Goal: Task Accomplishment & Management: Manage account settings

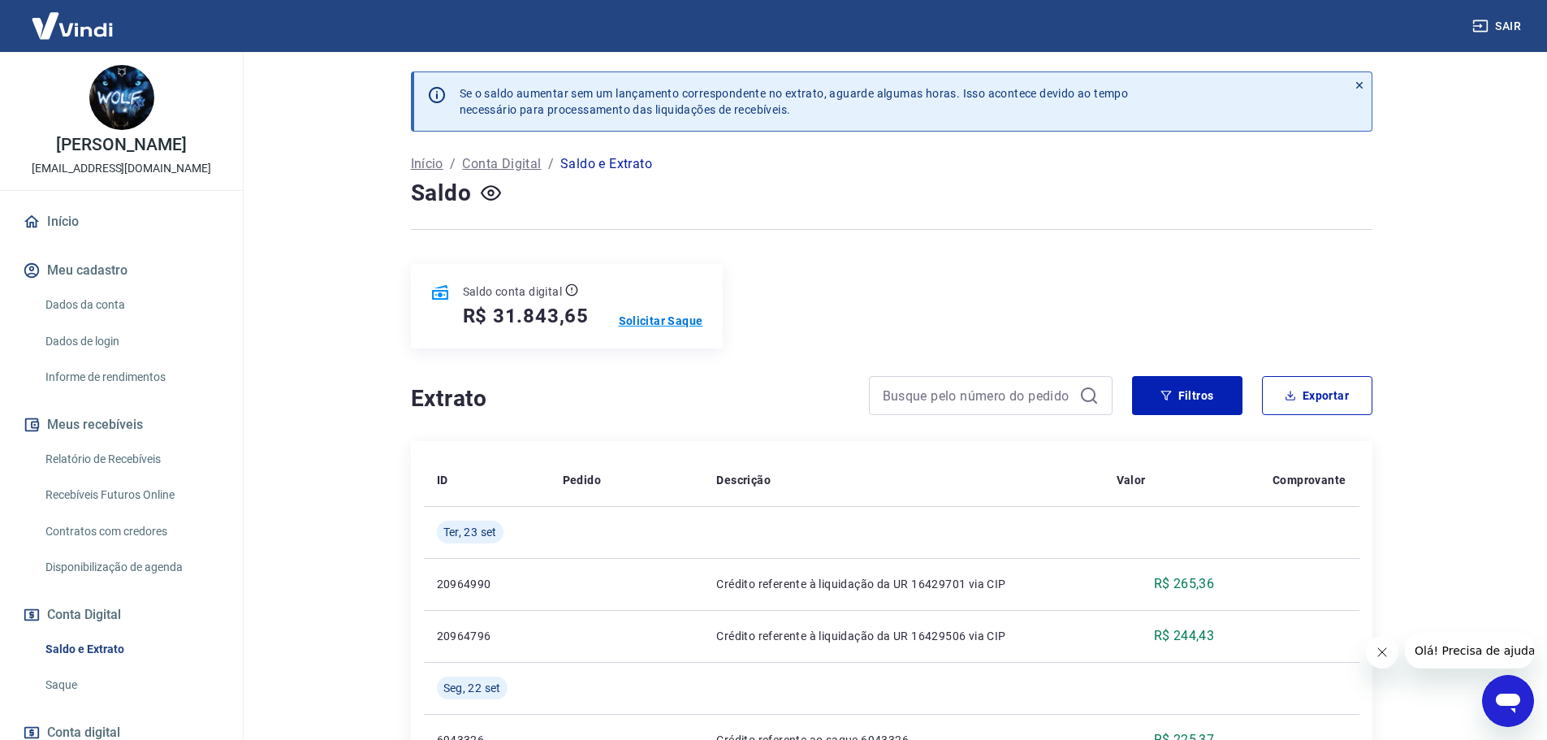
click at [668, 317] on p "Solicitar Saque" at bounding box center [661, 321] width 84 height 16
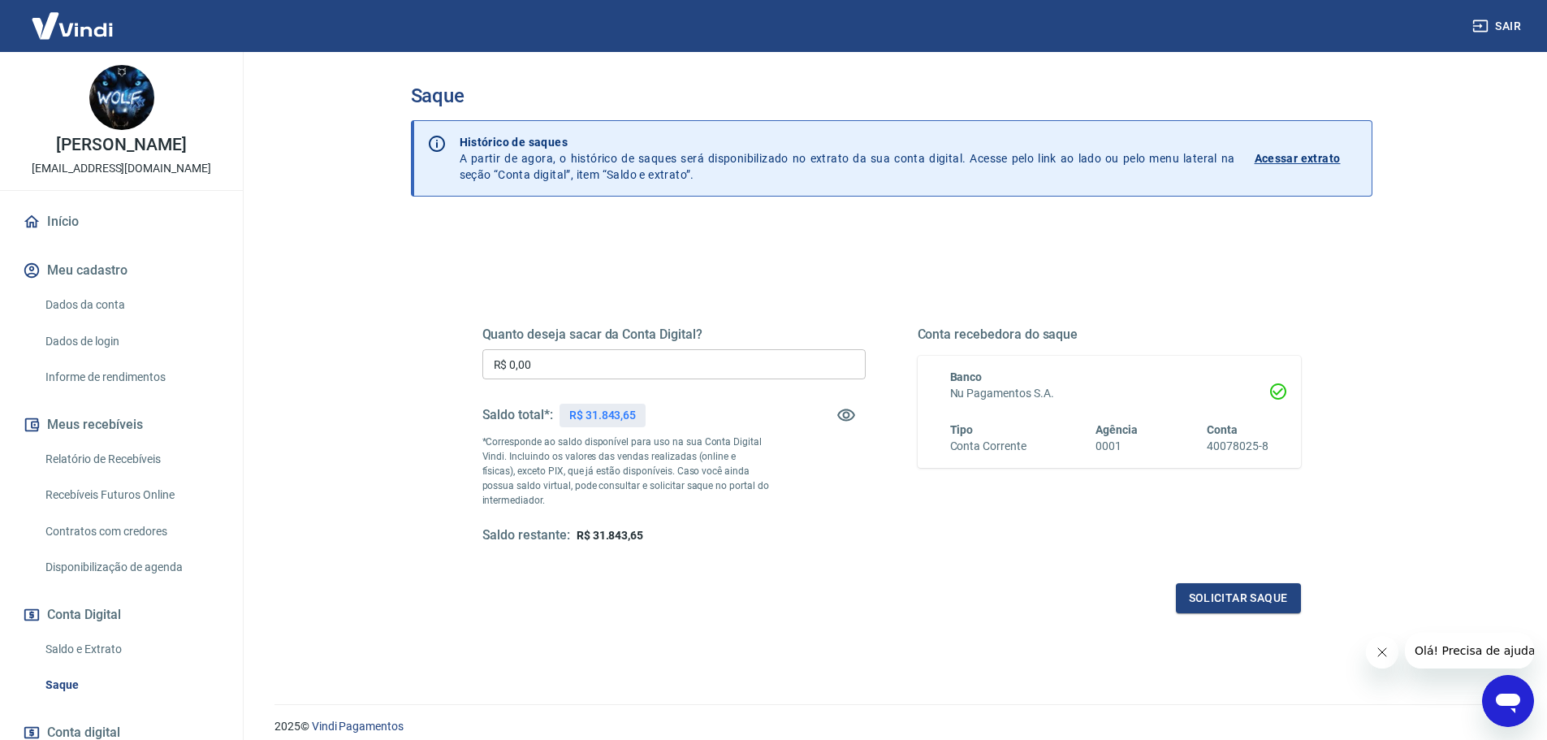
click at [630, 355] on input "R$ 0,00" at bounding box center [673, 364] width 383 height 30
type input "R$ 31.843,65"
click at [1239, 596] on button "Solicitar saque" at bounding box center [1238, 598] width 125 height 30
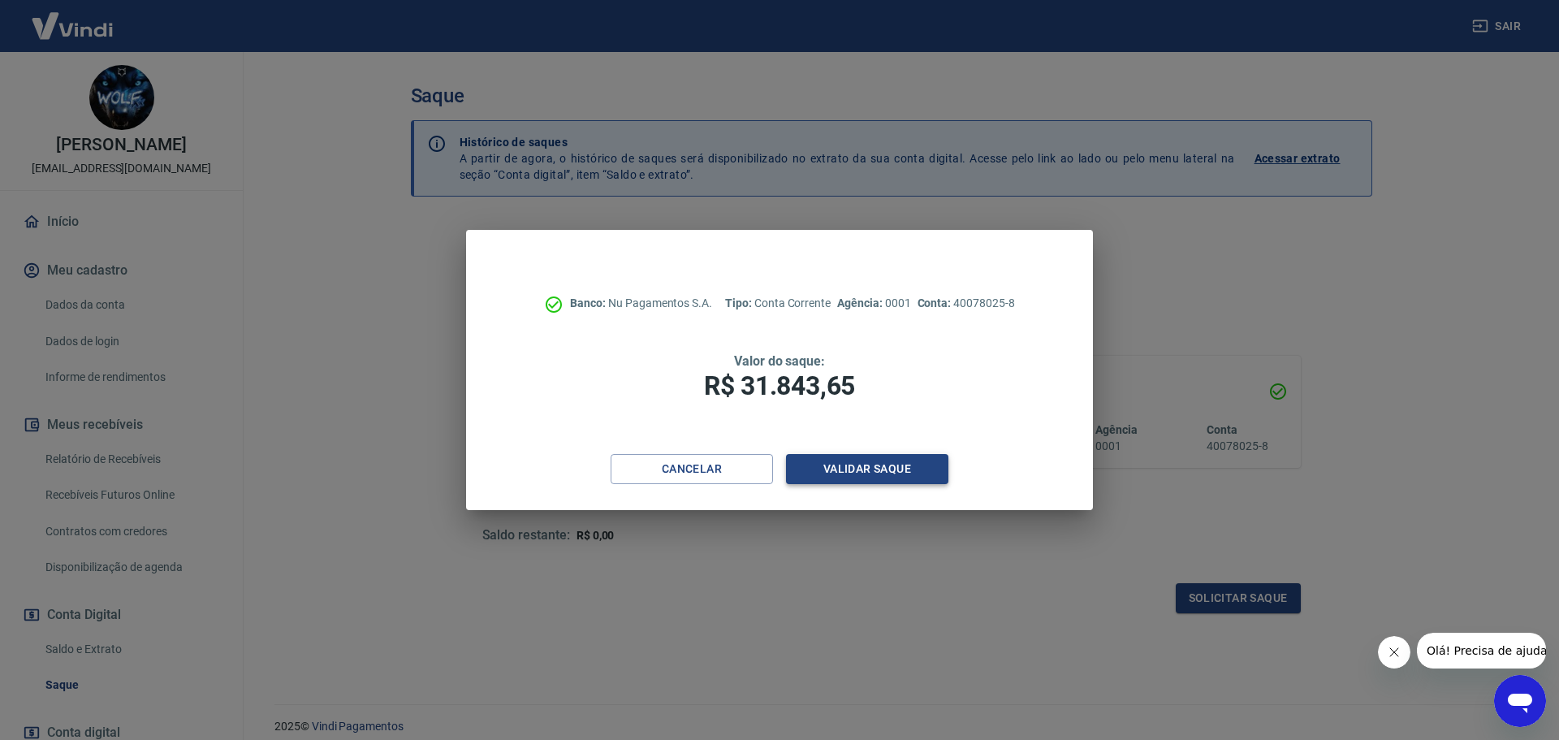
click at [857, 469] on button "Validar saque" at bounding box center [867, 469] width 162 height 30
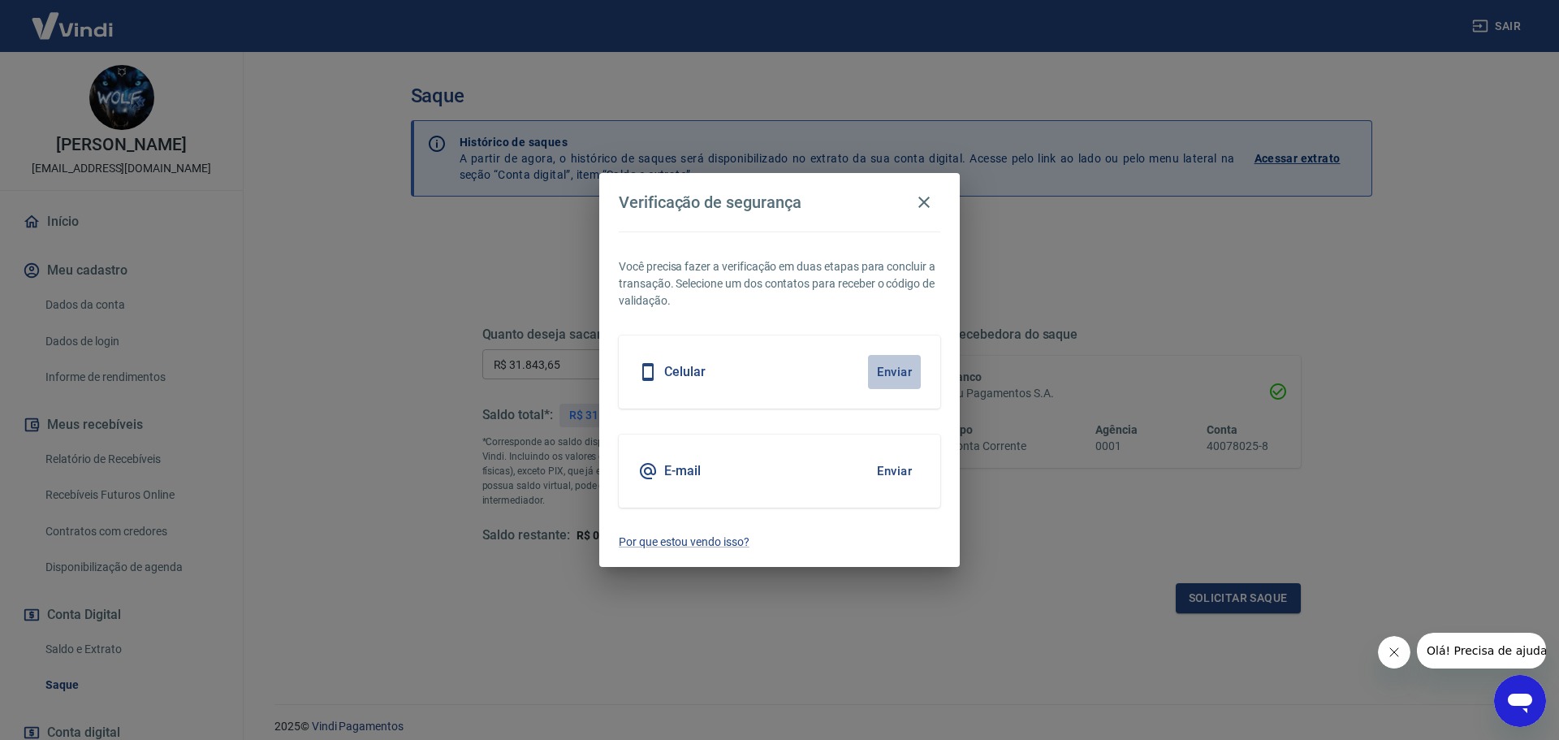
click at [893, 375] on button "Enviar" at bounding box center [894, 372] width 53 height 34
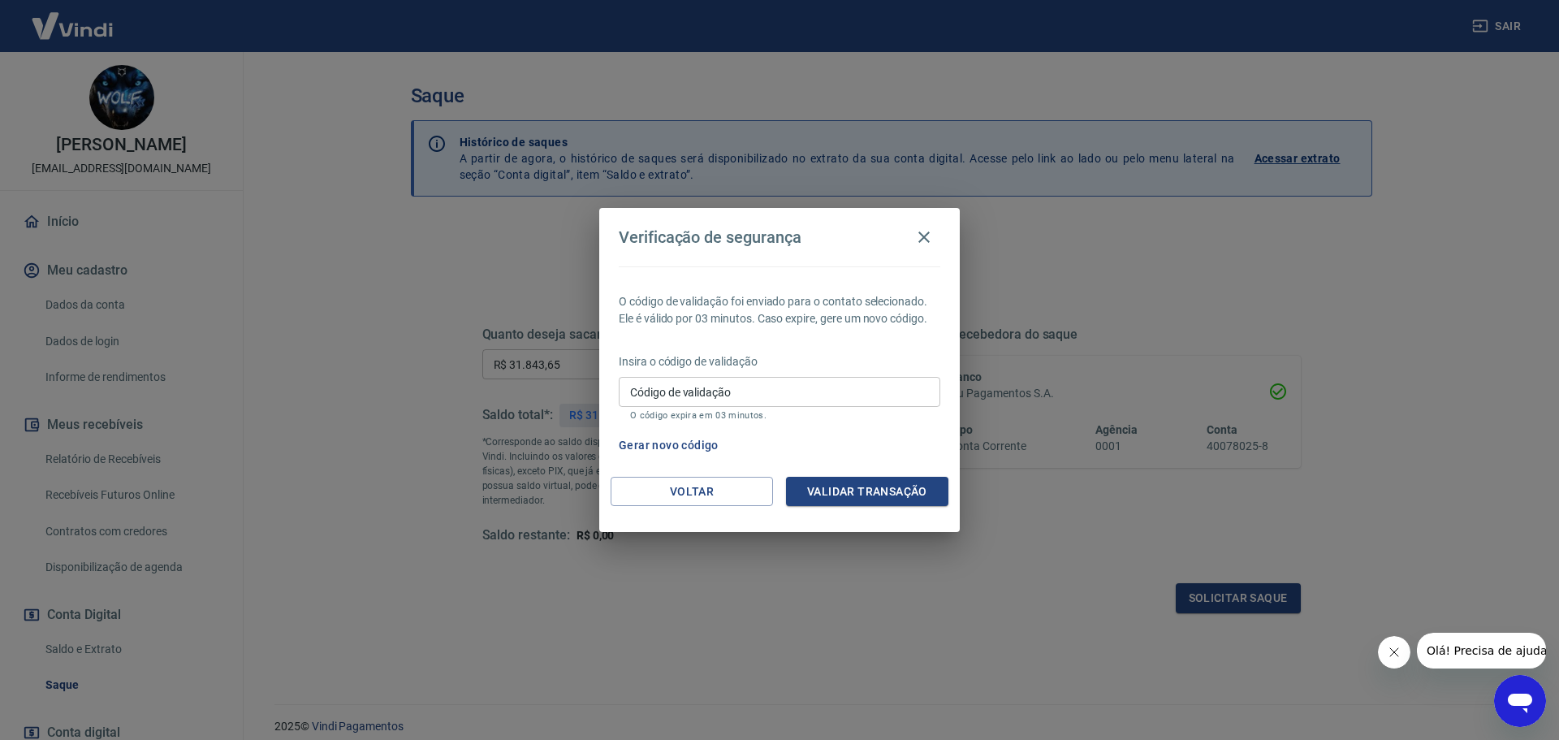
click at [724, 392] on input "Código de validação" at bounding box center [780, 392] width 322 height 30
type input "816756"
click at [861, 492] on button "Validar transação" at bounding box center [867, 492] width 162 height 30
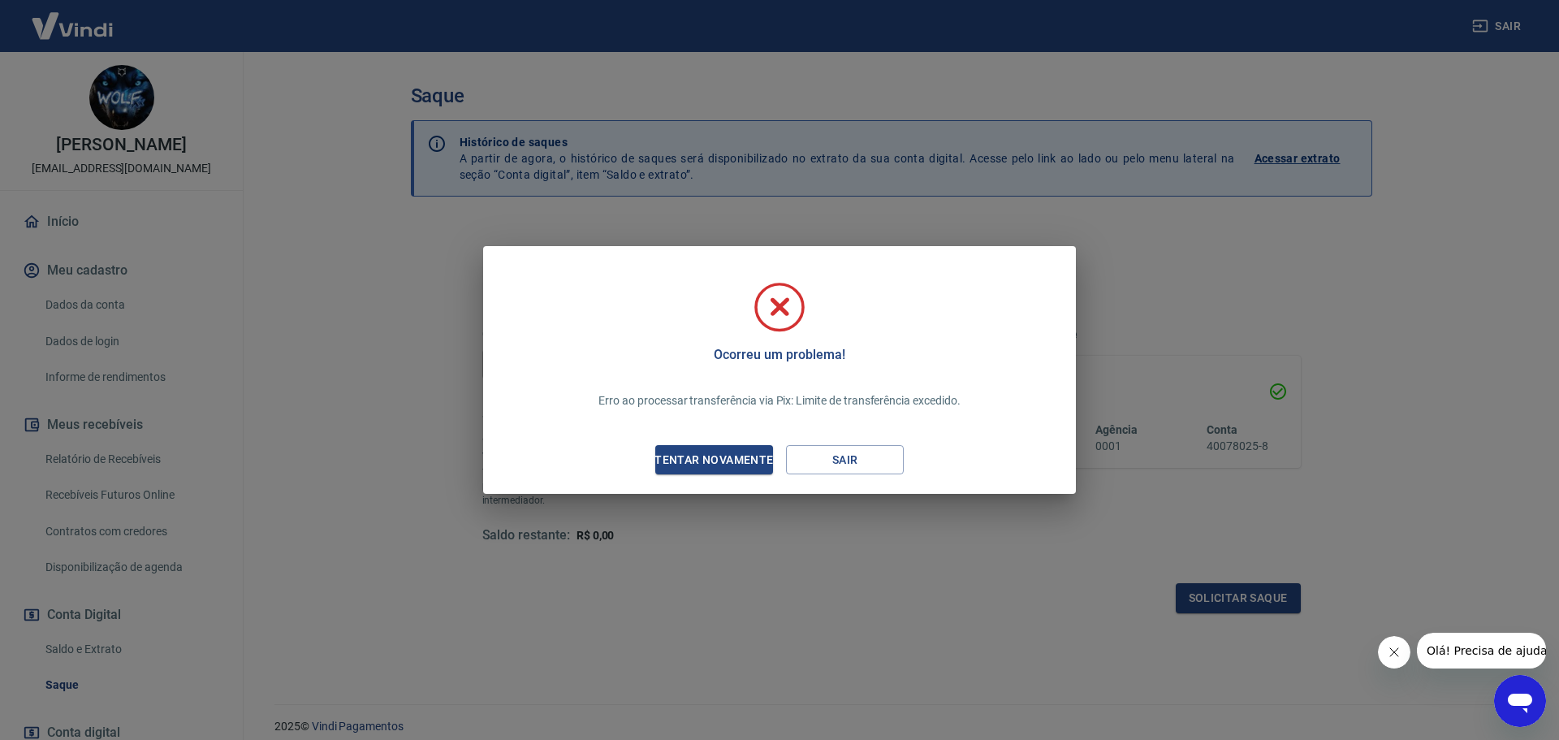
click at [1207, 227] on div "Ocorreu um problema! Erro ao processar transferência via Pix: Limite de transfe…" at bounding box center [779, 370] width 1559 height 740
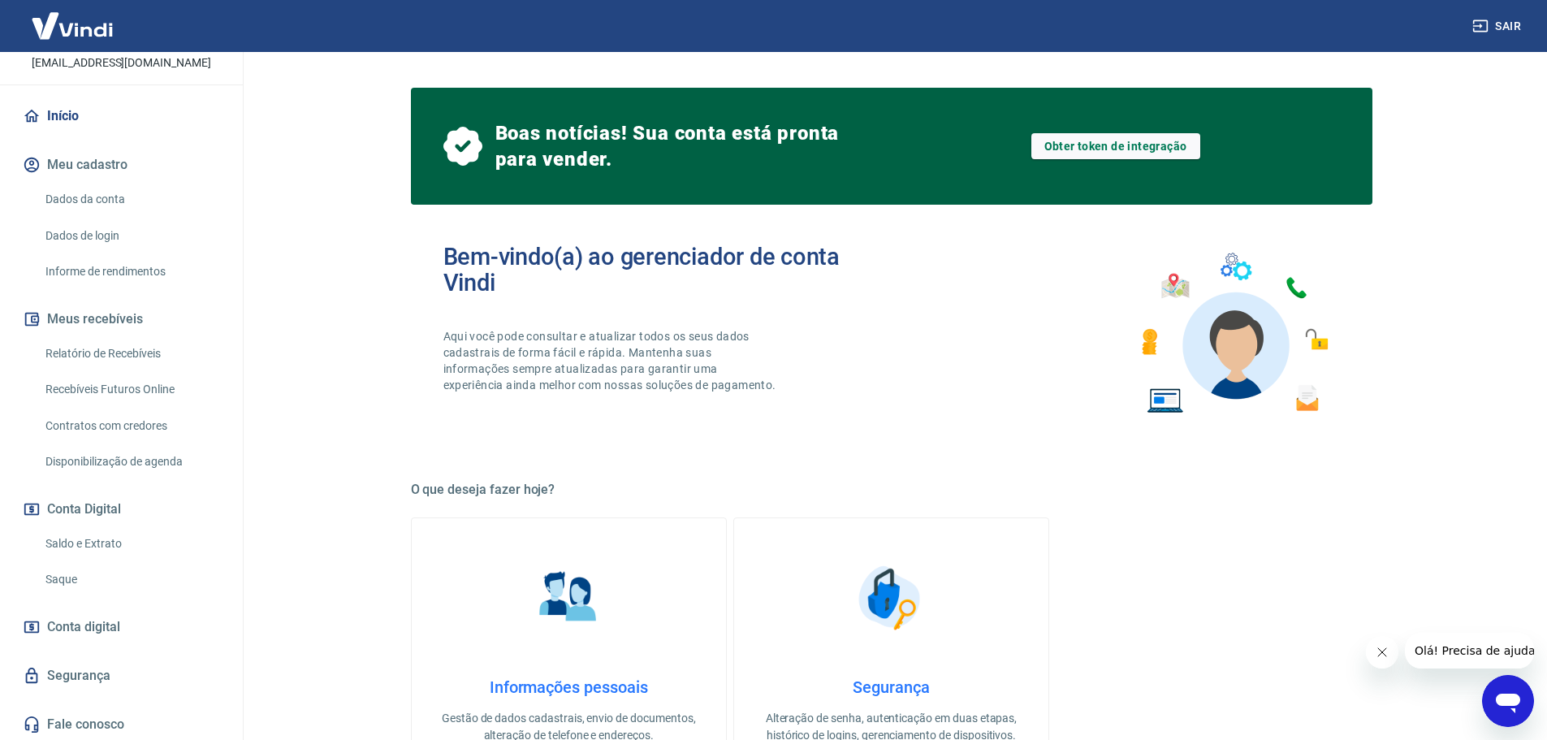
scroll to position [108, 0]
click at [93, 575] on link "Saque" at bounding box center [131, 576] width 184 height 33
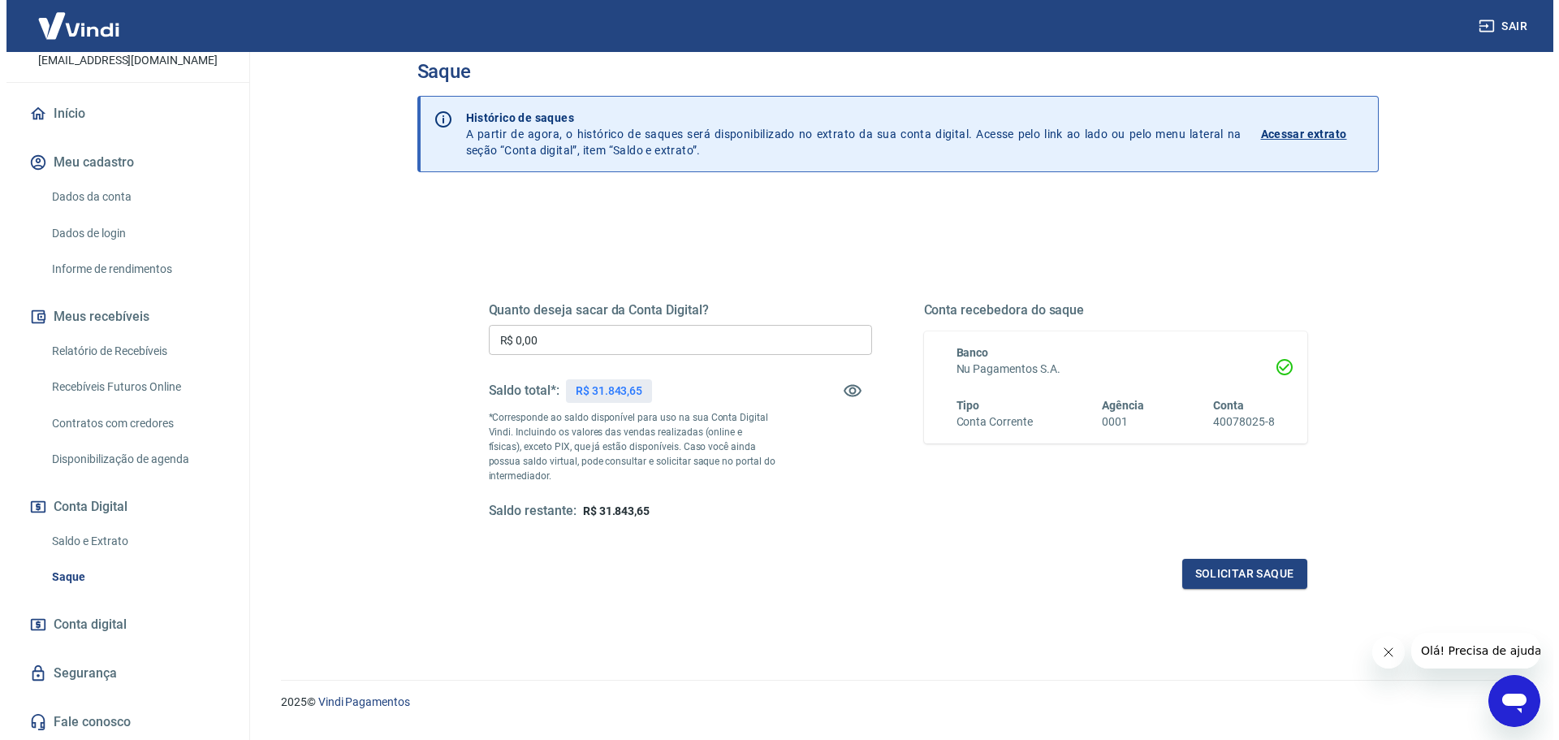
scroll to position [63, 0]
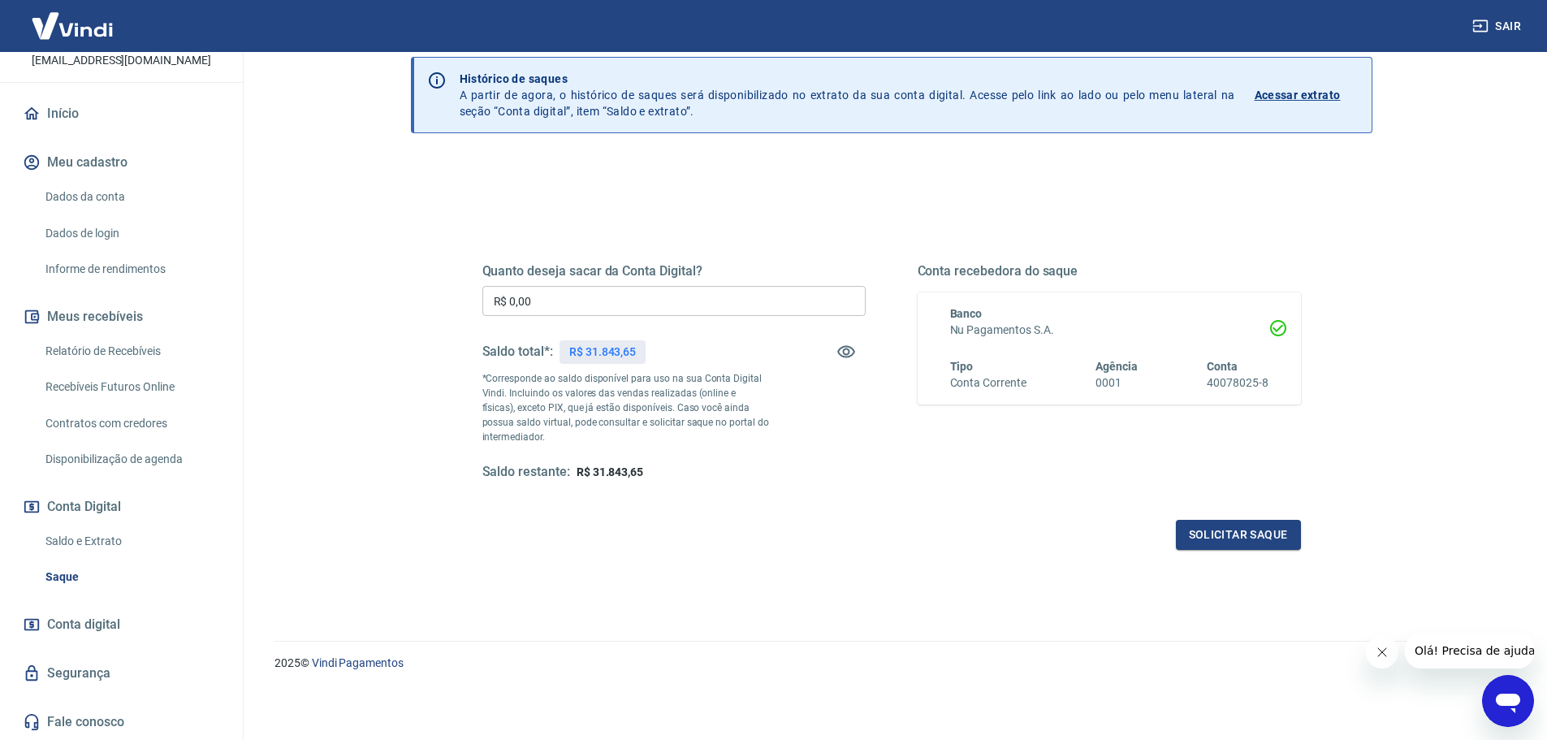
click at [562, 304] on input "R$ 0,00" at bounding box center [673, 301] width 383 height 30
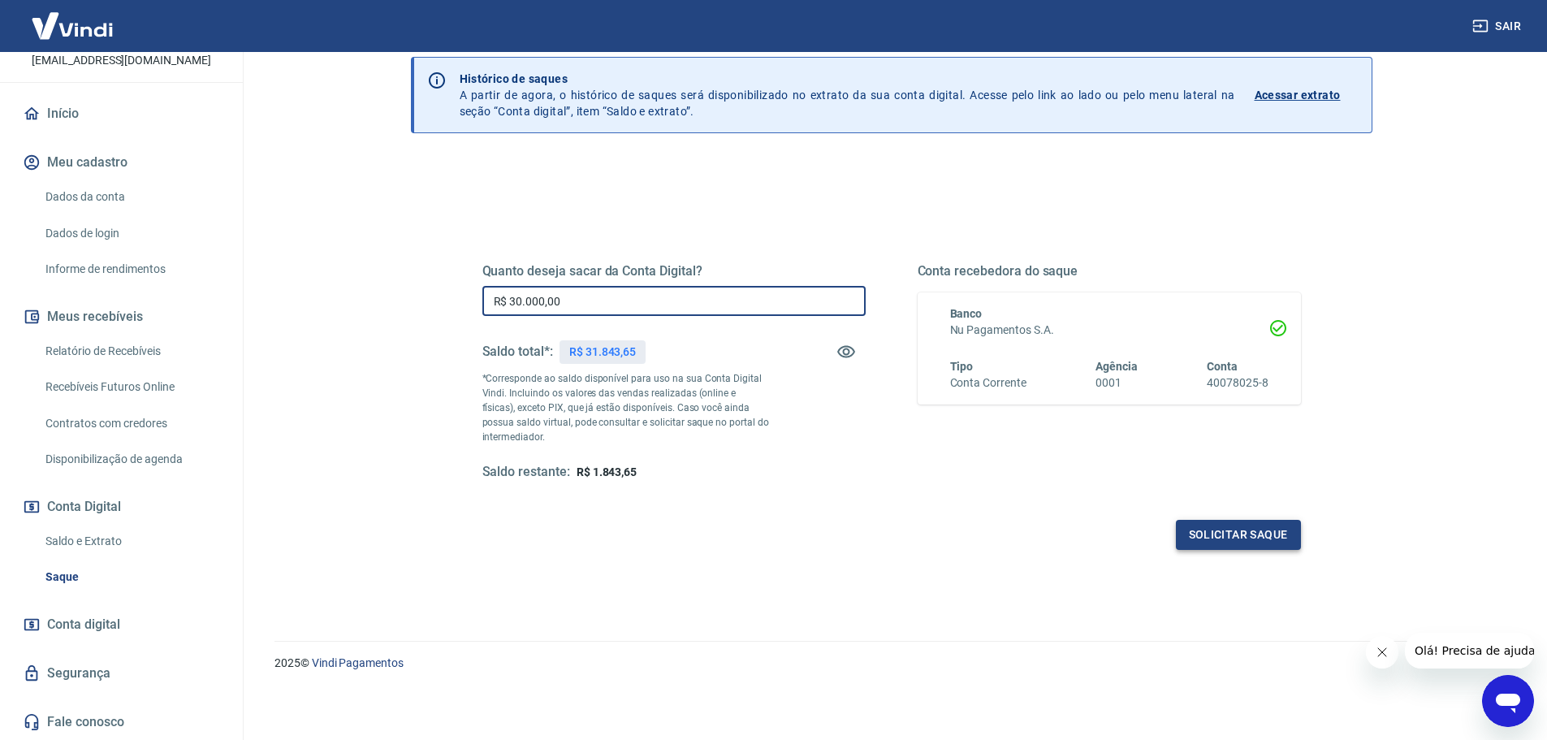
type input "R$ 30.000,00"
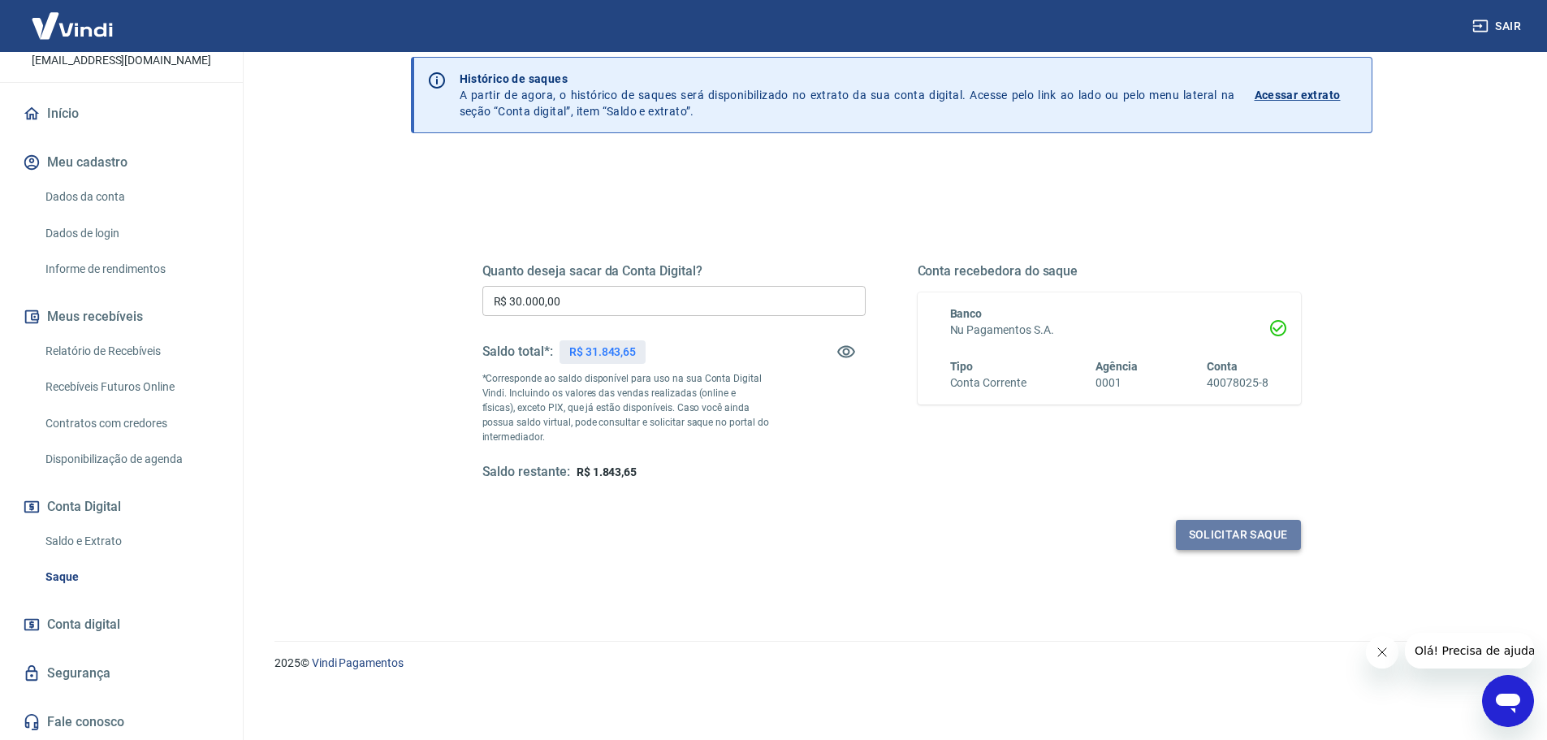
click at [1192, 540] on button "Solicitar saque" at bounding box center [1238, 535] width 125 height 30
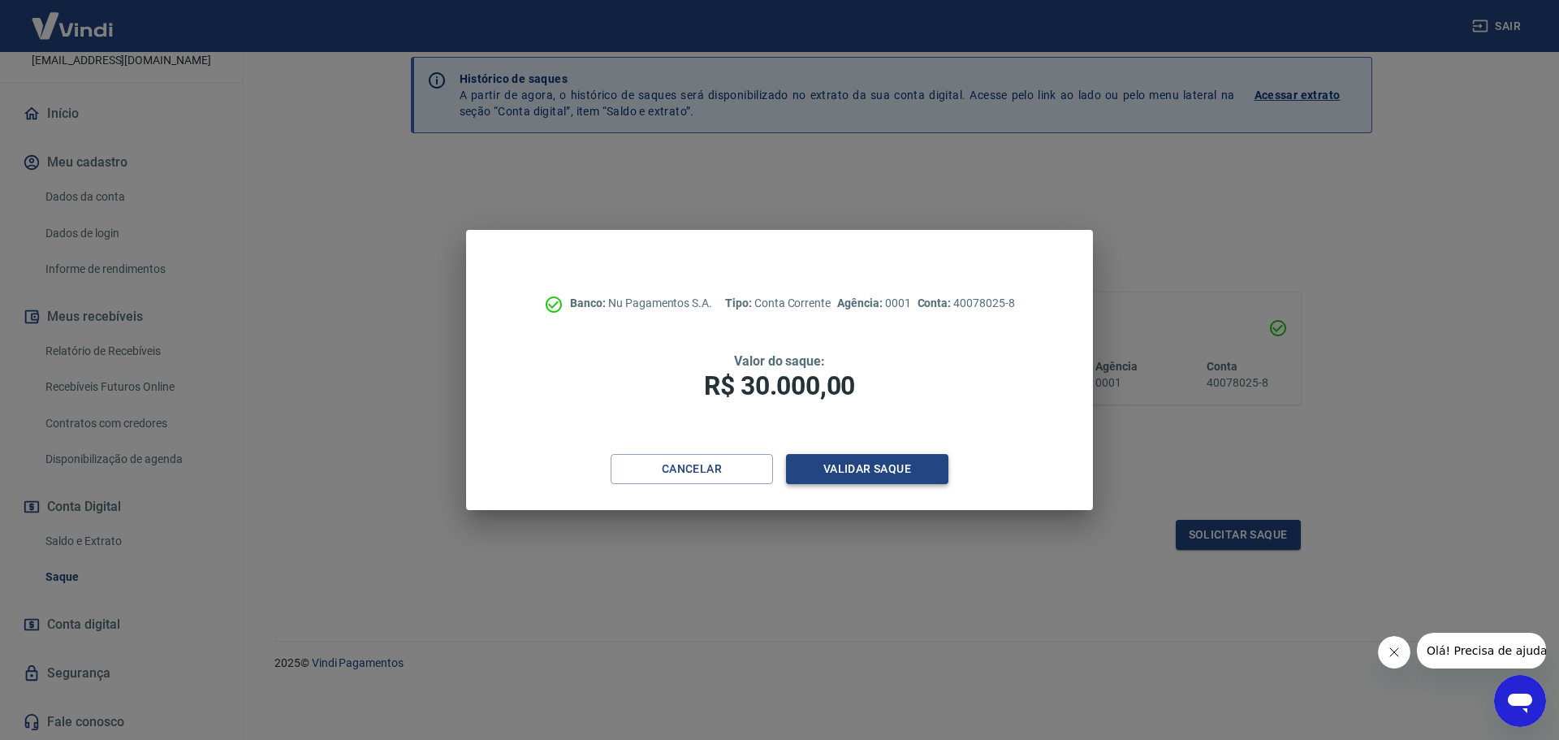
click at [905, 465] on button "Validar saque" at bounding box center [867, 469] width 162 height 30
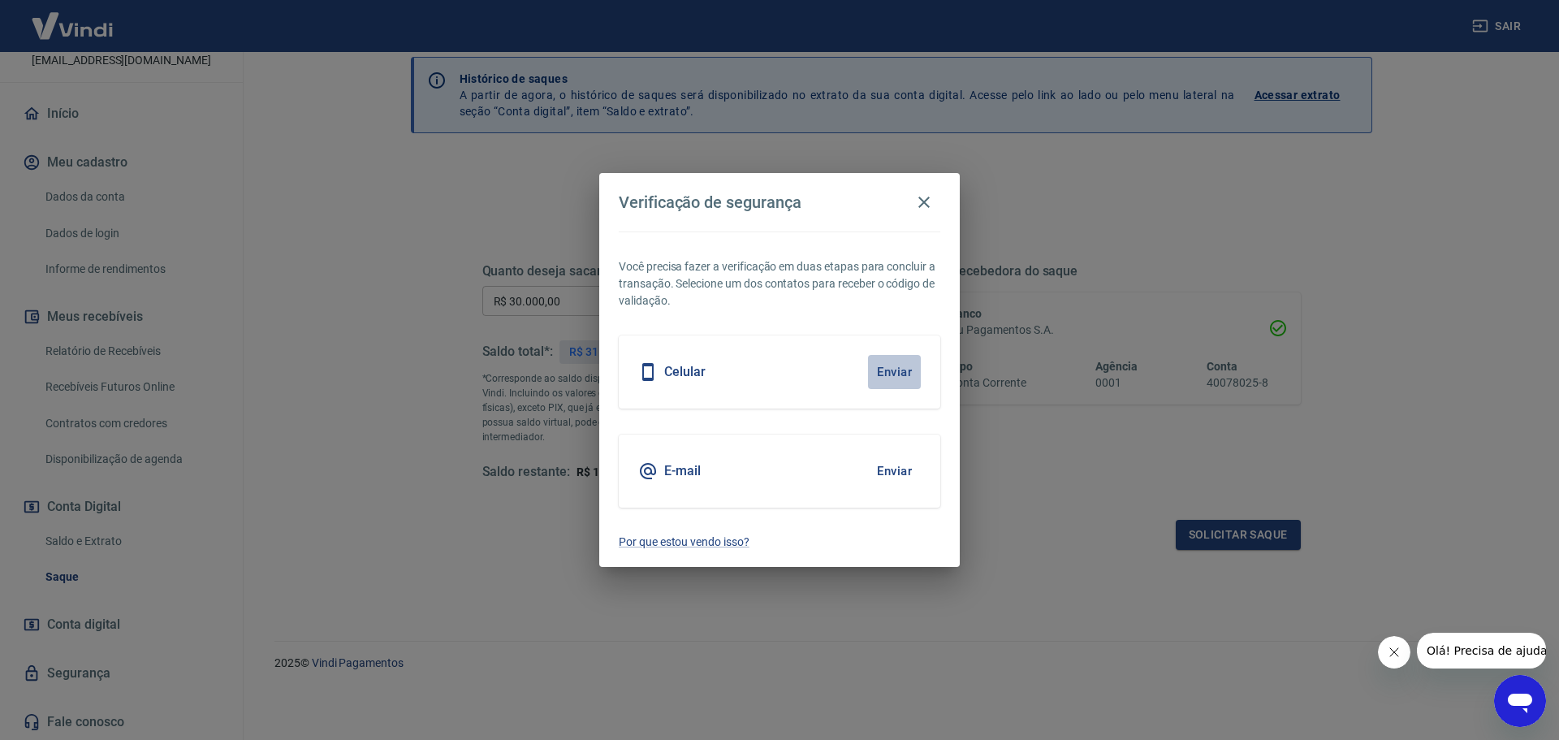
click at [908, 380] on button "Enviar" at bounding box center [894, 372] width 53 height 34
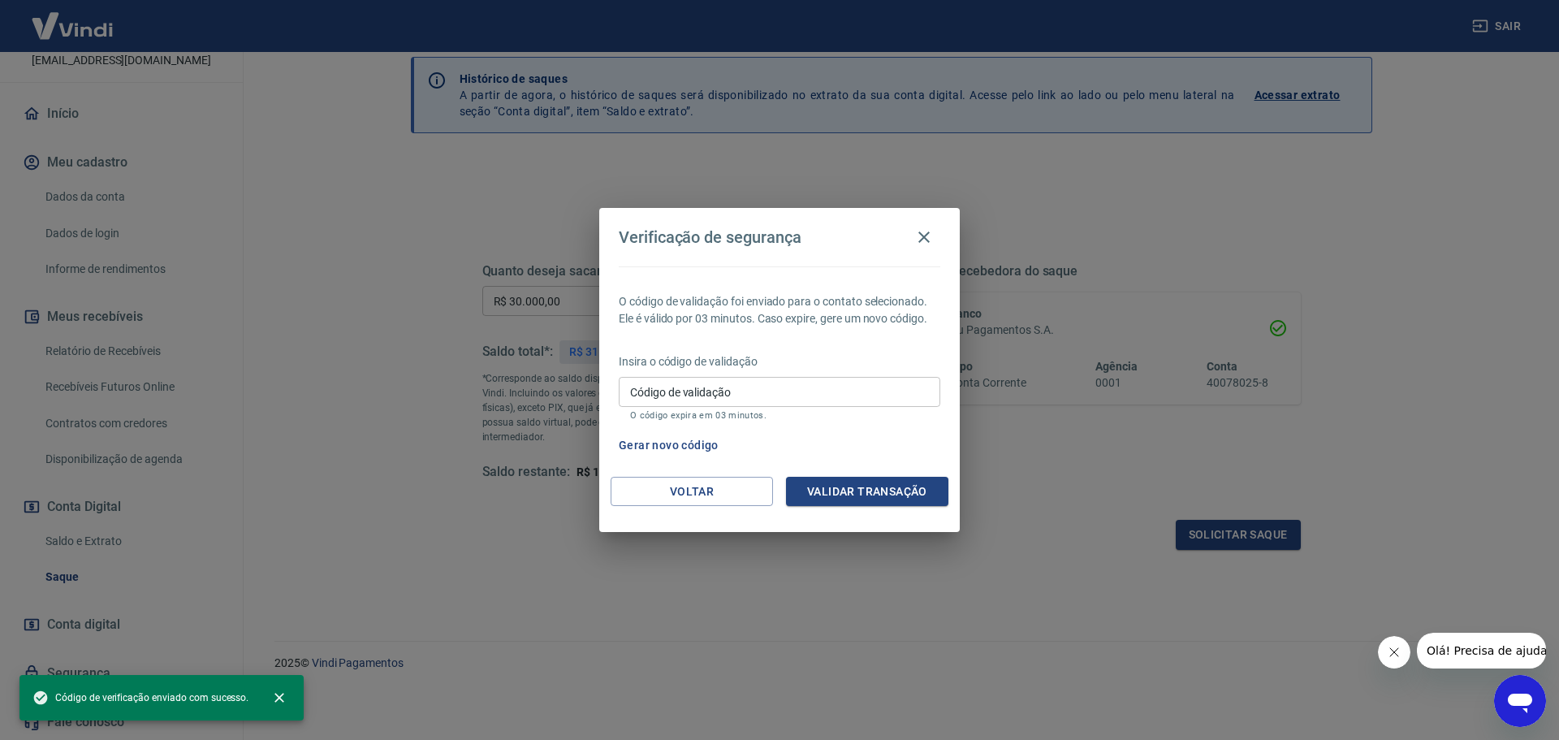
click at [779, 384] on input "Código de validação" at bounding box center [780, 392] width 322 height 30
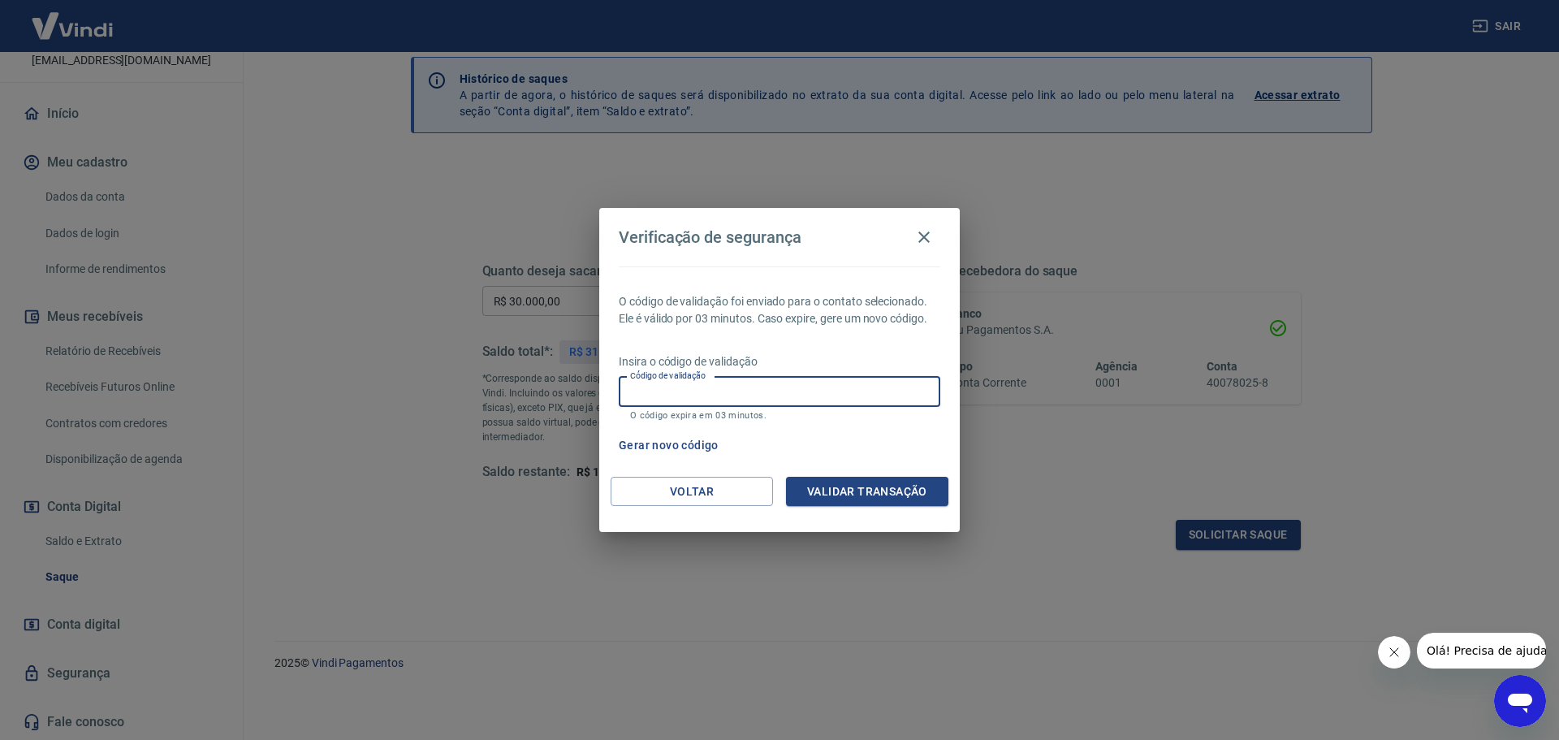
click at [888, 423] on div "Insira o código de validação Código de validação Código de validação O código e…" at bounding box center [780, 388] width 322 height 71
click at [858, 388] on input "Código de validação" at bounding box center [780, 392] width 322 height 30
type input "978141"
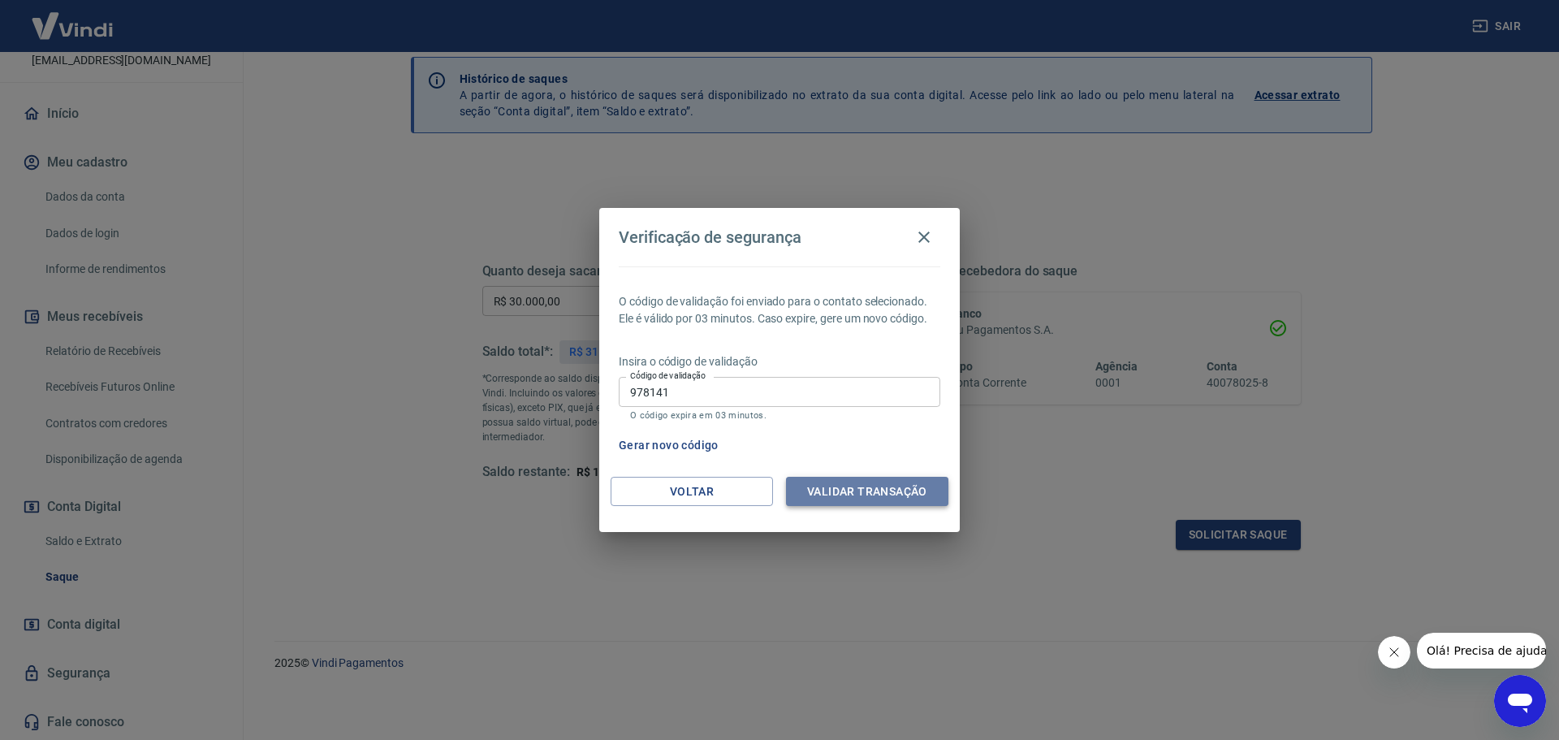
click at [903, 488] on button "Validar transação" at bounding box center [867, 492] width 162 height 30
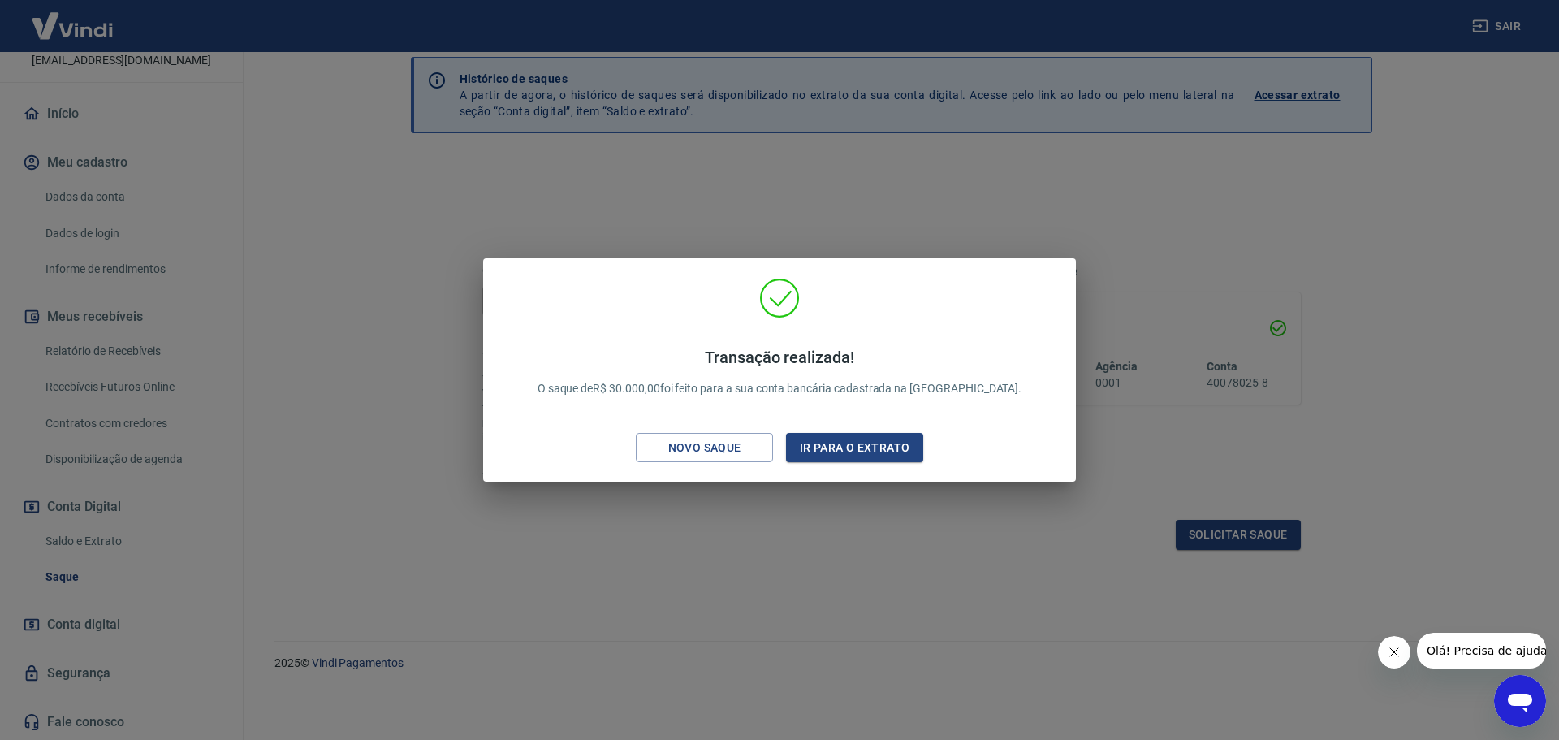
click at [780, 604] on div "Transação realizada! O saque de R$ 30.000,00 foi feito para a sua conta bancári…" at bounding box center [779, 370] width 1559 height 740
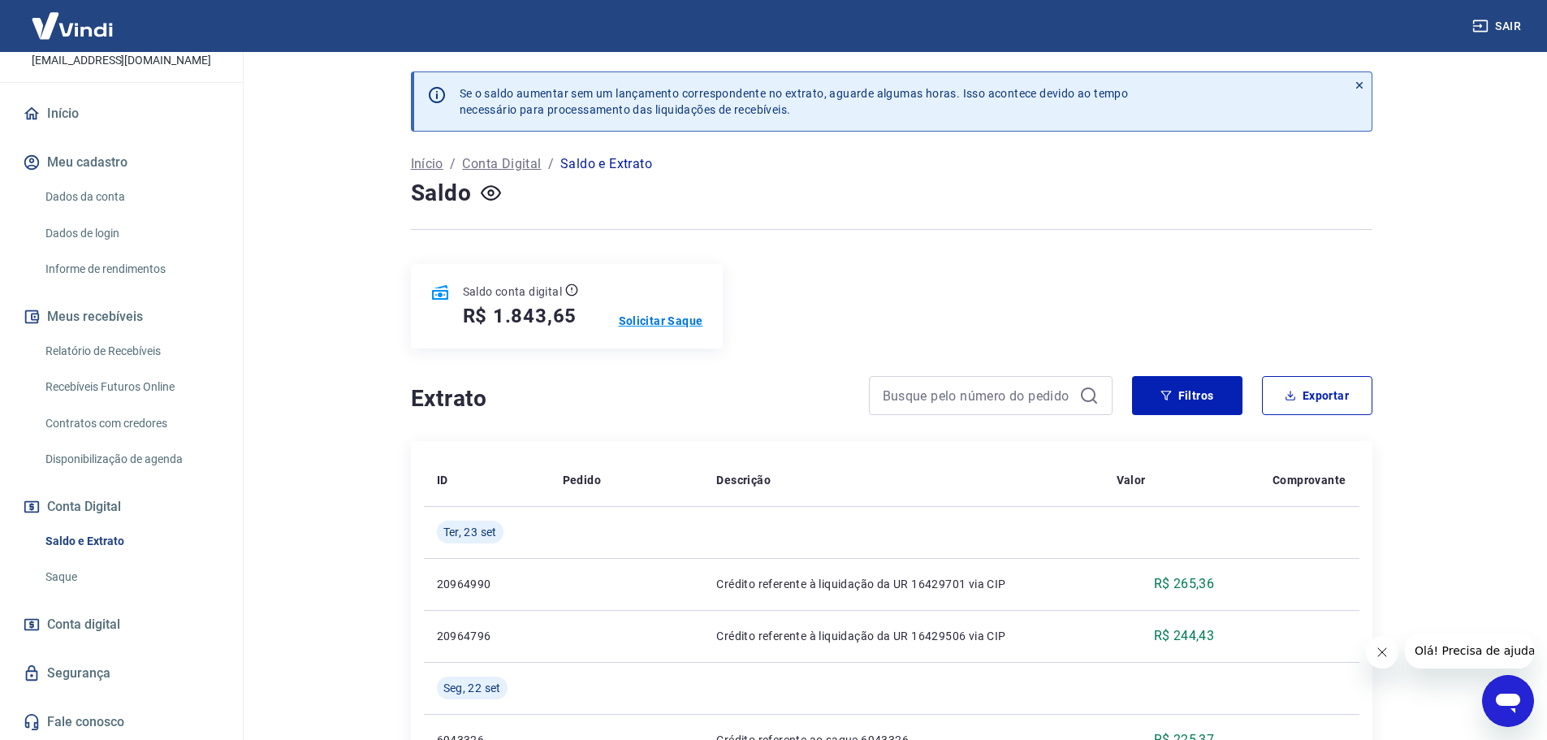
click at [661, 320] on p "Solicitar Saque" at bounding box center [661, 321] width 84 height 16
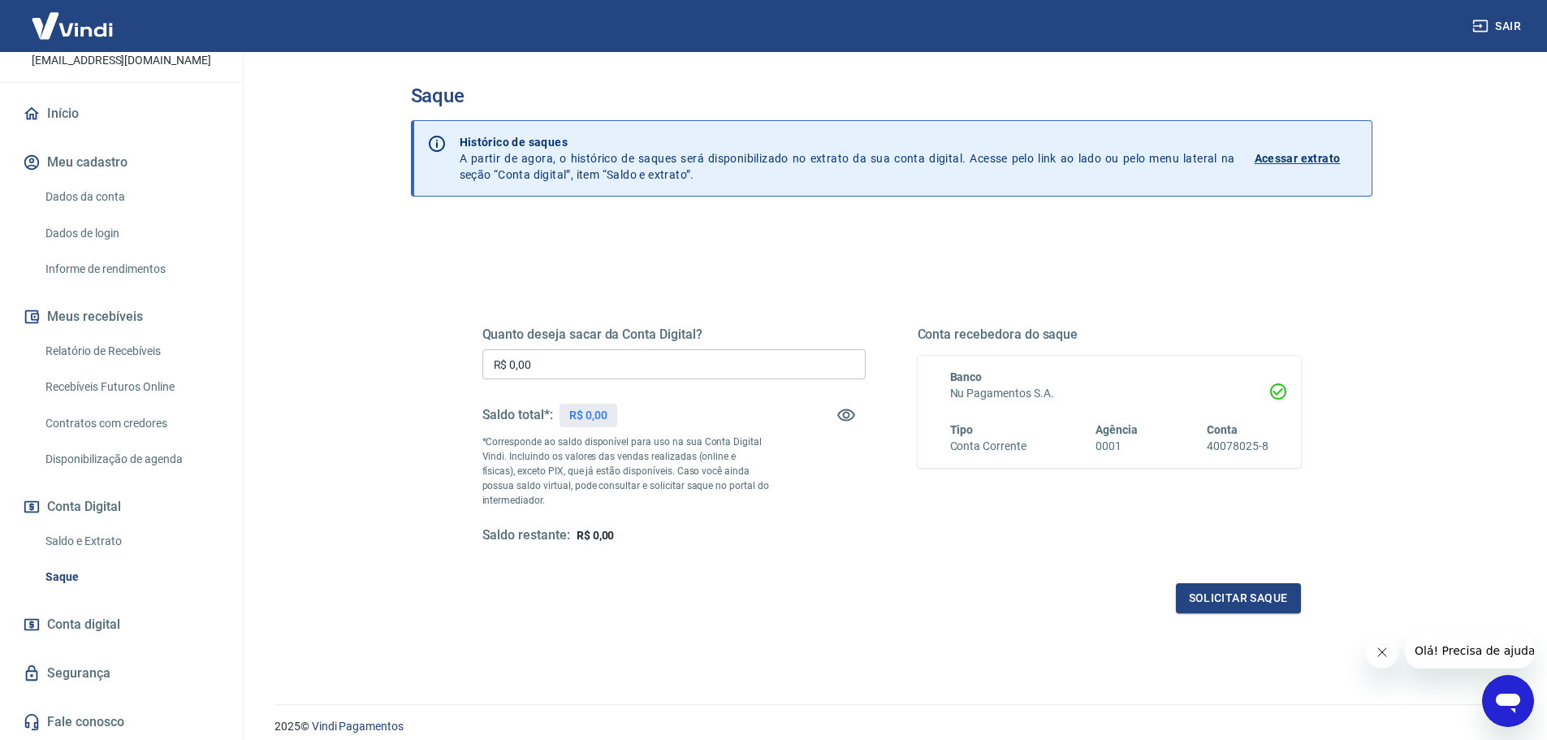
click at [626, 356] on input "R$ 0,00" at bounding box center [673, 364] width 383 height 30
type input "R$ 1.843,65"
click at [1214, 579] on div "Quanto deseja sacar da Conta Digital? R$ 1.843,65 ​ Saldo total*: R$ 1.843,65 *…" at bounding box center [891, 450] width 818 height 326
click at [1215, 593] on button "Solicitar saque" at bounding box center [1238, 598] width 125 height 30
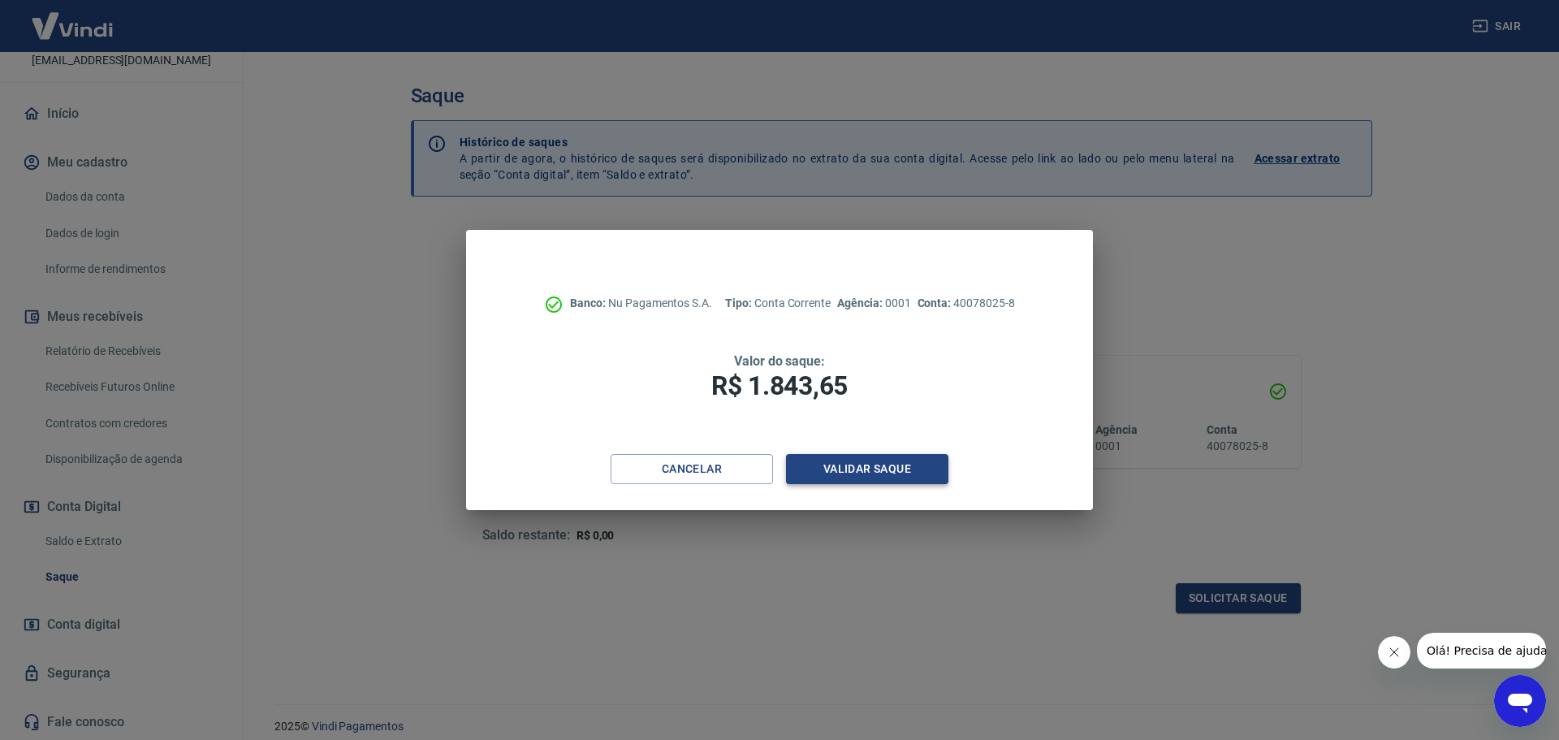
click at [896, 474] on button "Validar saque" at bounding box center [867, 469] width 162 height 30
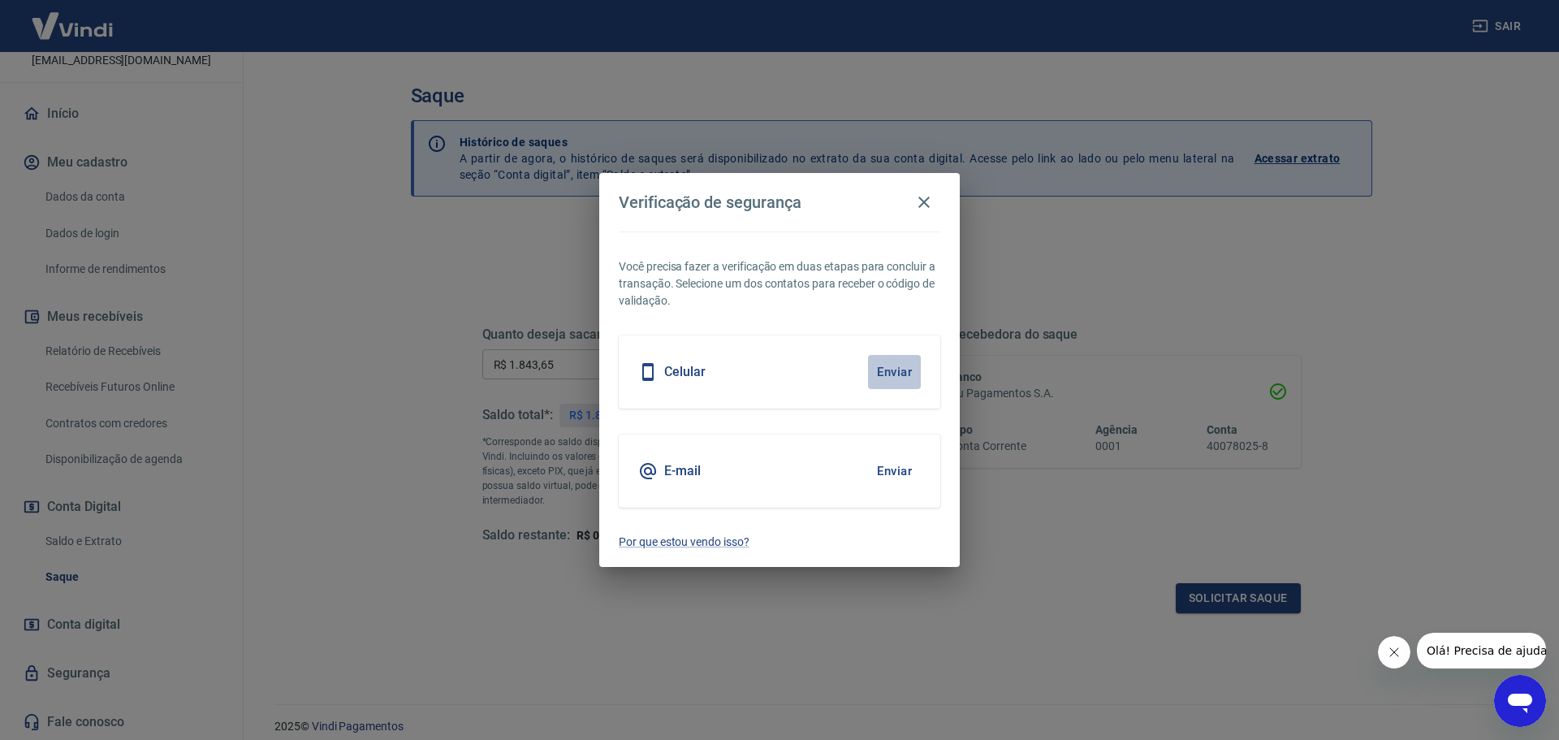
click at [898, 386] on button "Enviar" at bounding box center [894, 372] width 53 height 34
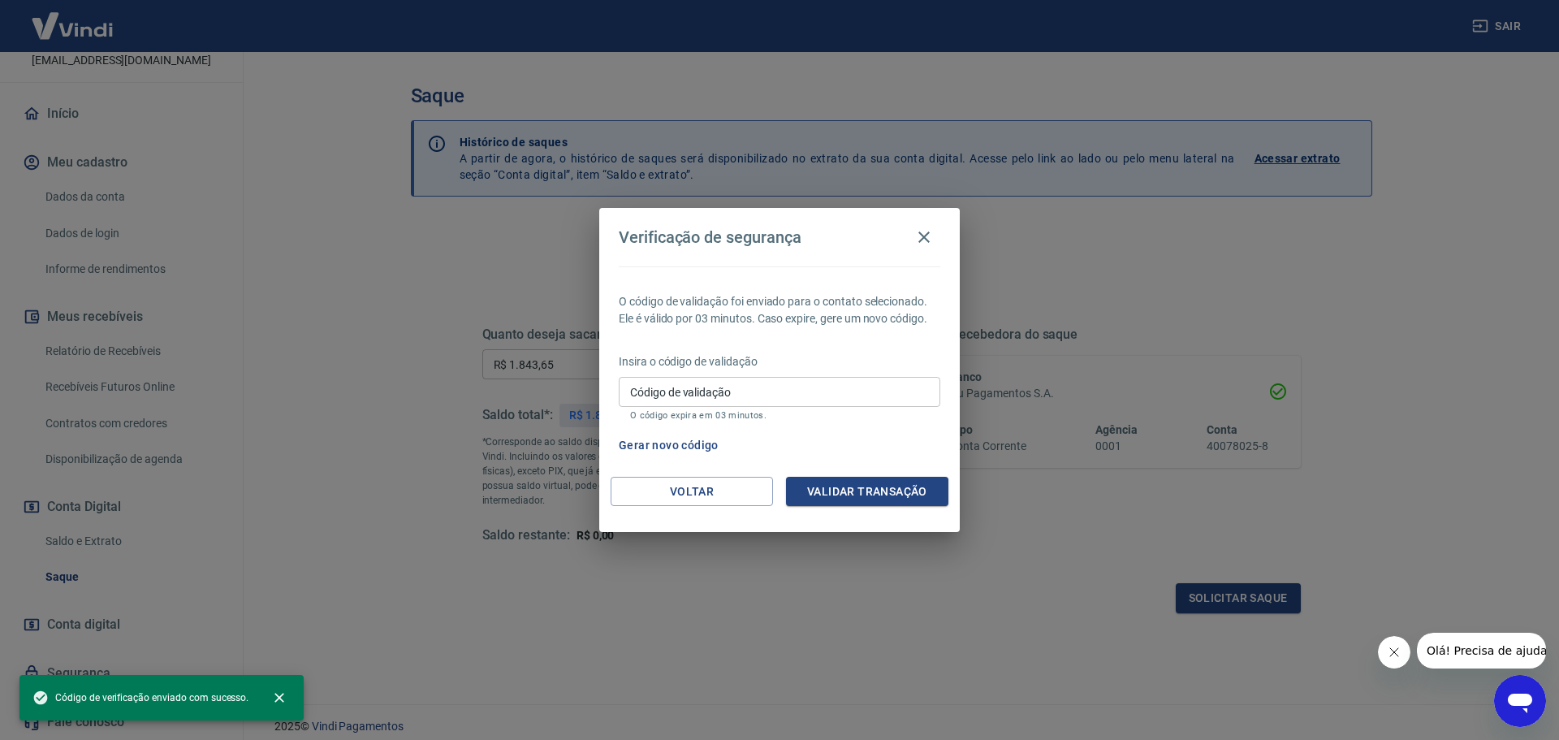
click at [831, 403] on input "Código de validação" at bounding box center [780, 392] width 322 height 30
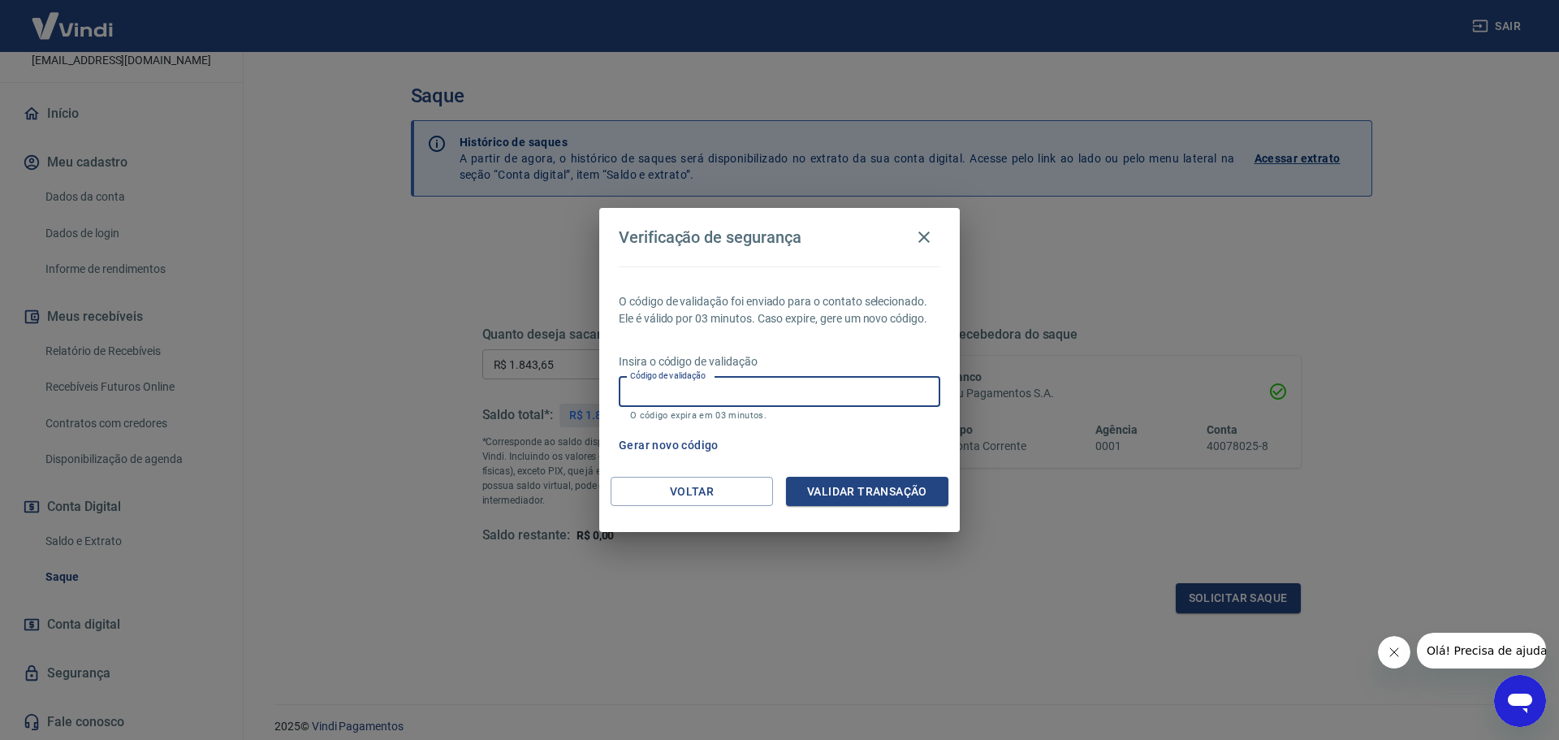
click at [829, 389] on input "Código de validação" at bounding box center [780, 392] width 322 height 30
click at [872, 431] on div "Gerar novo código" at bounding box center [776, 445] width 328 height 30
click at [853, 391] on input "Código de validação" at bounding box center [780, 392] width 322 height 30
type input "428309"
click at [912, 483] on button "Validar transação" at bounding box center [867, 492] width 162 height 30
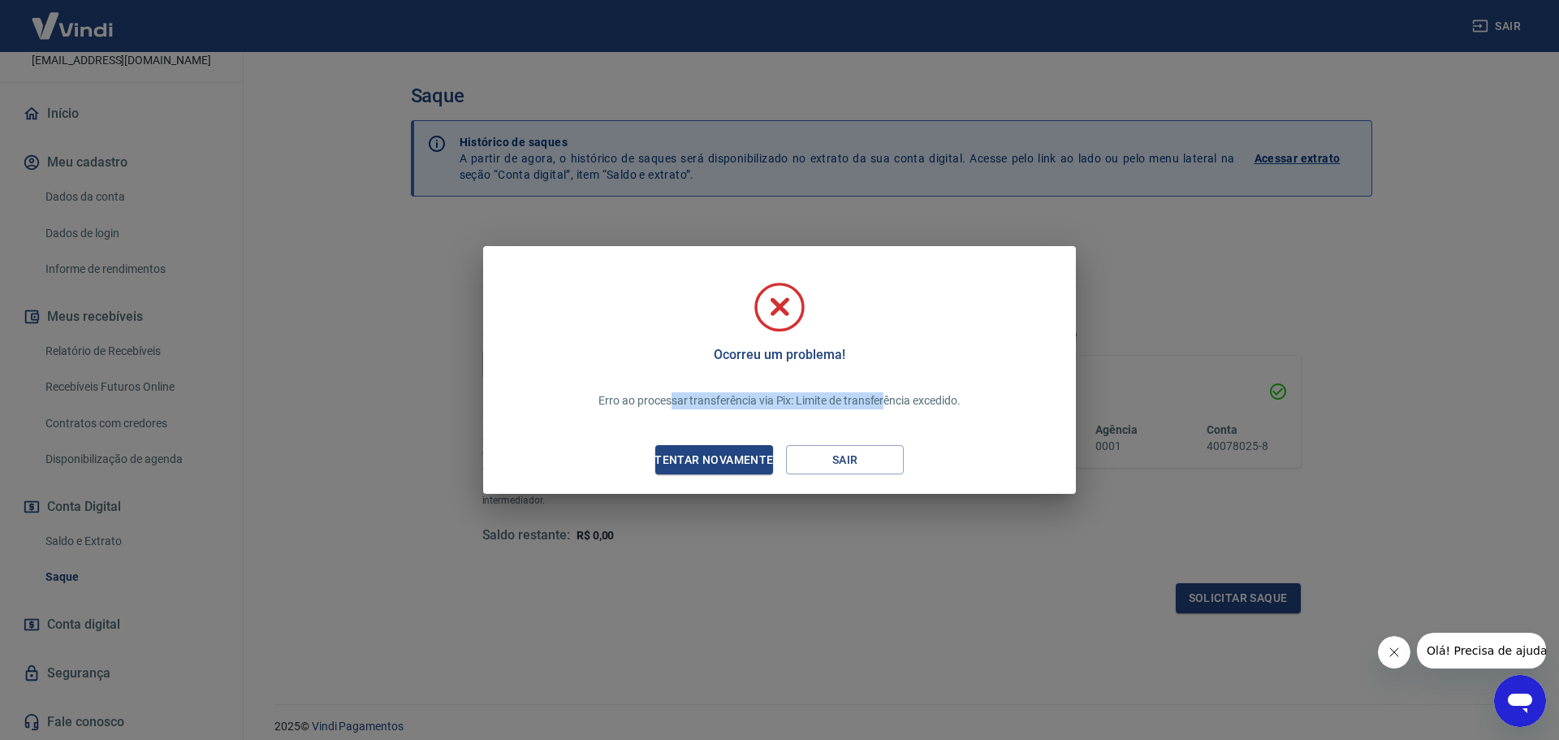
drag, startPoint x: 716, startPoint y: 401, endPoint x: 884, endPoint y: 402, distance: 168.1
click at [884, 402] on p "Erro ao processar transferência via Pix: Limite de transferência excedido." at bounding box center [778, 400] width 361 height 17
click at [1155, 294] on div "Ocorreu um problema! Erro ao processar transferência via Pix: Limite de transfe…" at bounding box center [779, 370] width 1559 height 740
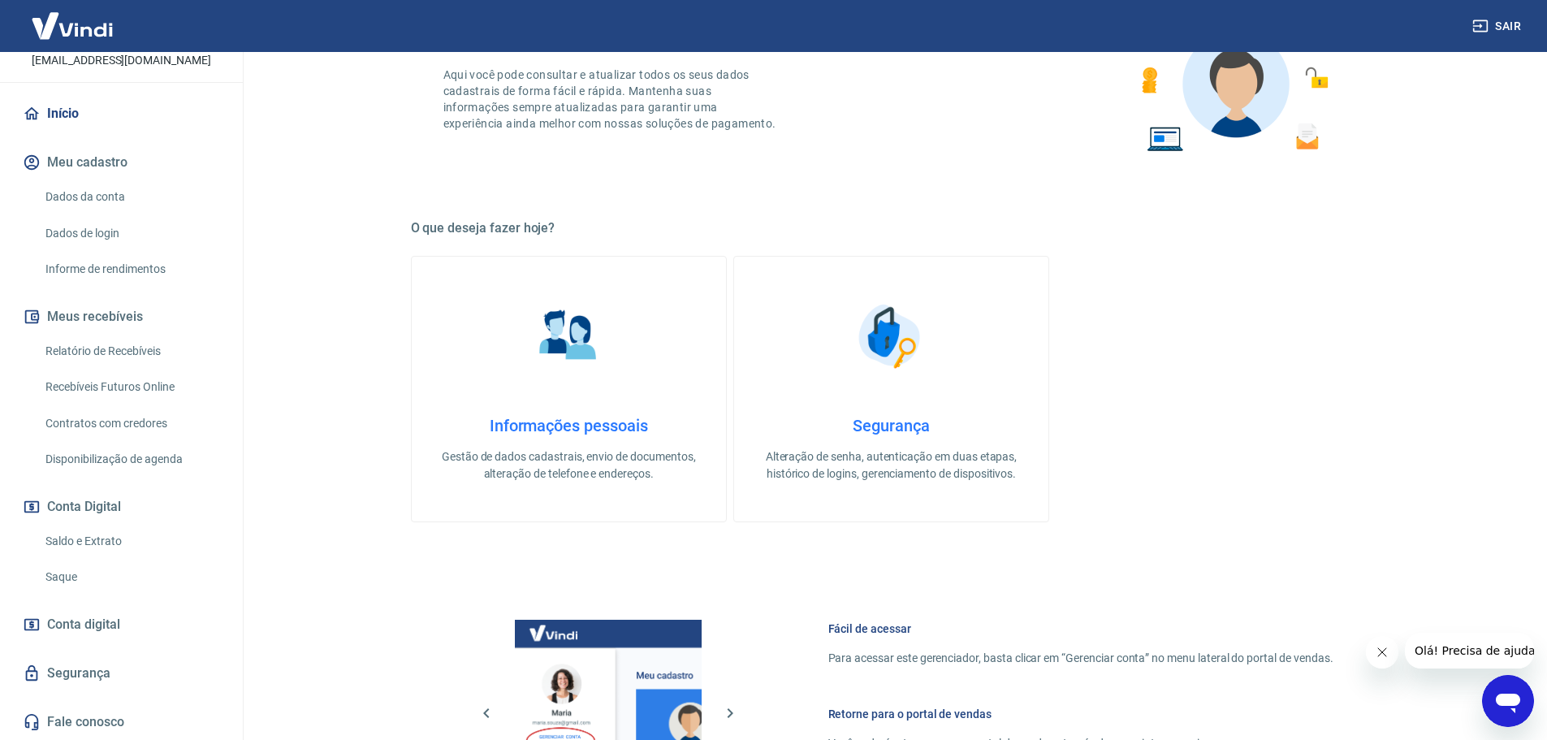
scroll to position [325, 0]
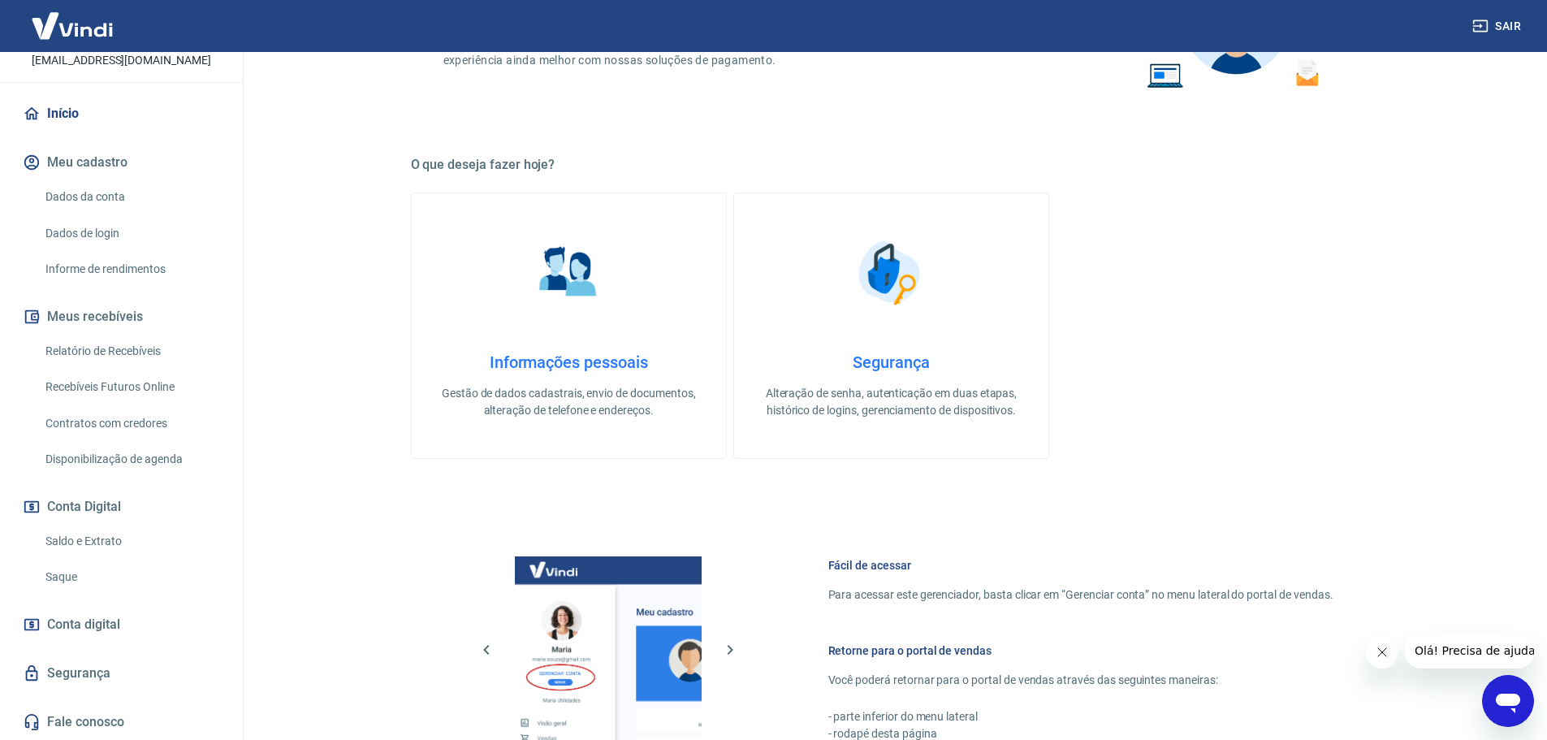
click at [118, 625] on span "Conta digital" at bounding box center [83, 624] width 73 height 23
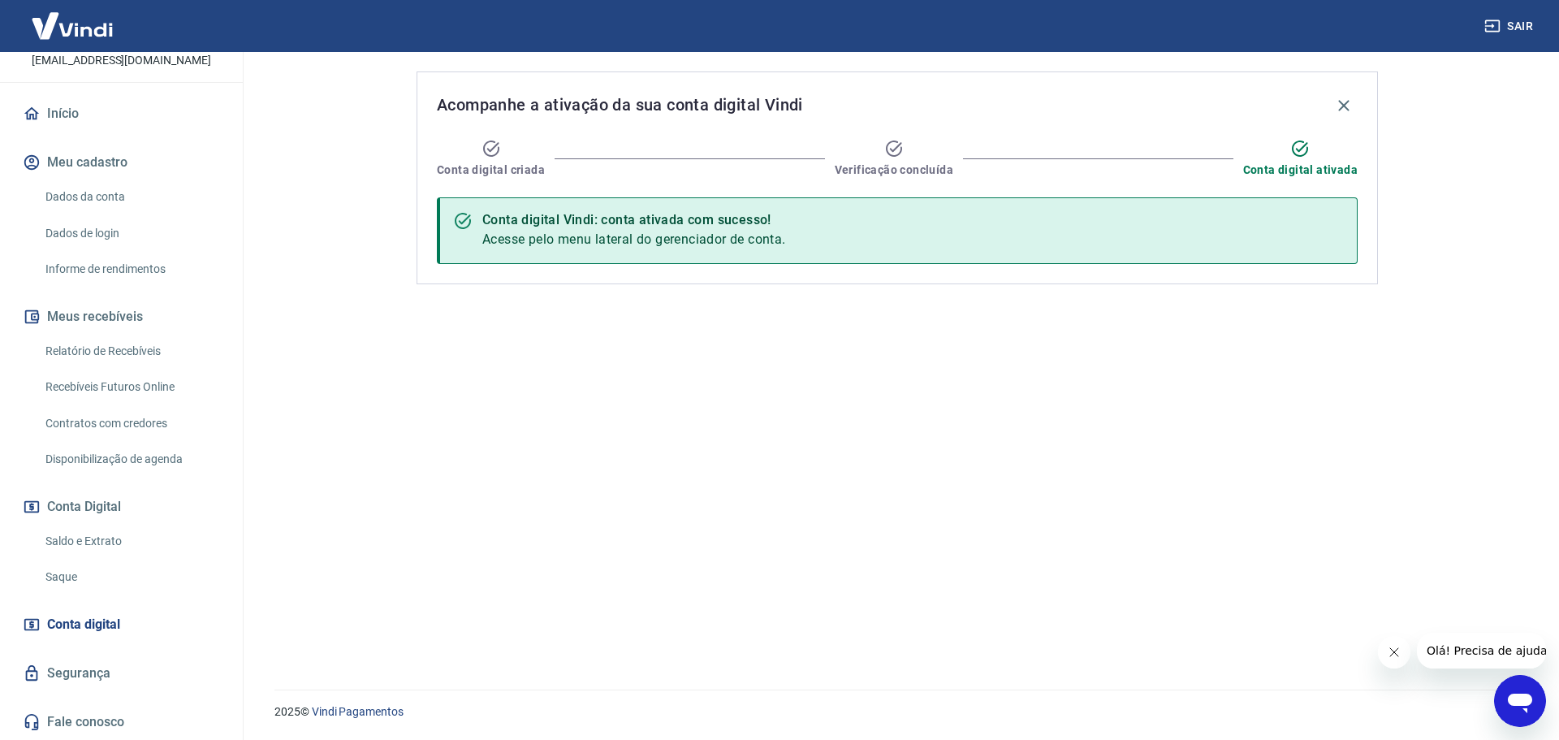
click at [439, 500] on div "Acompanhe a ativação da sua conta digital Vindi Conta digital criada Verificaçã…" at bounding box center [897, 361] width 1000 height 618
